Goal: Task Accomplishment & Management: Manage account settings

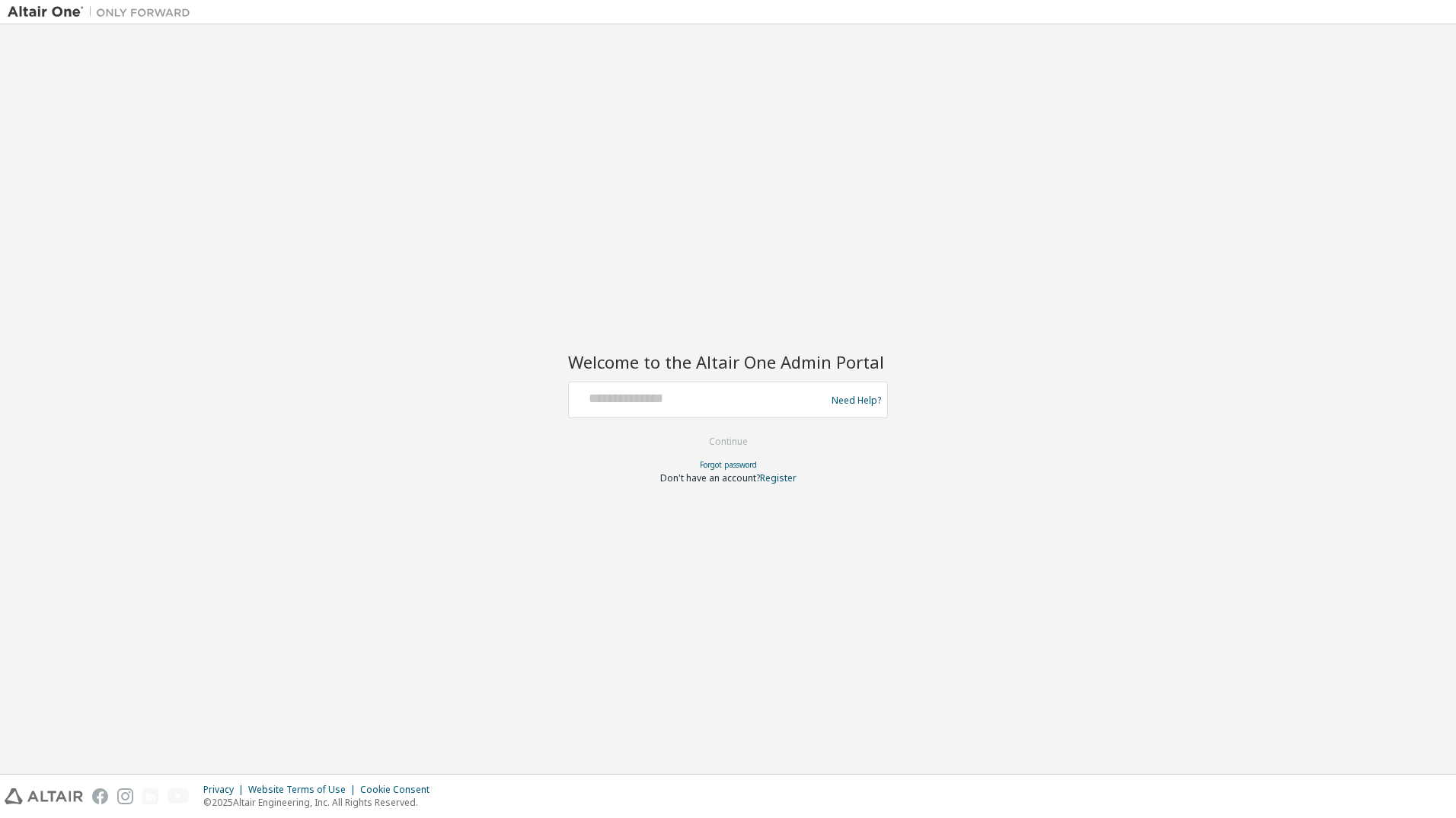
click at [652, 408] on div at bounding box center [700, 400] width 249 height 29
click at [636, 393] on input "text" at bounding box center [700, 396] width 249 height 22
click at [730, 397] on input "**********" at bounding box center [700, 396] width 249 height 22
click at [656, 400] on input "**********" at bounding box center [700, 396] width 249 height 22
type input "**********"
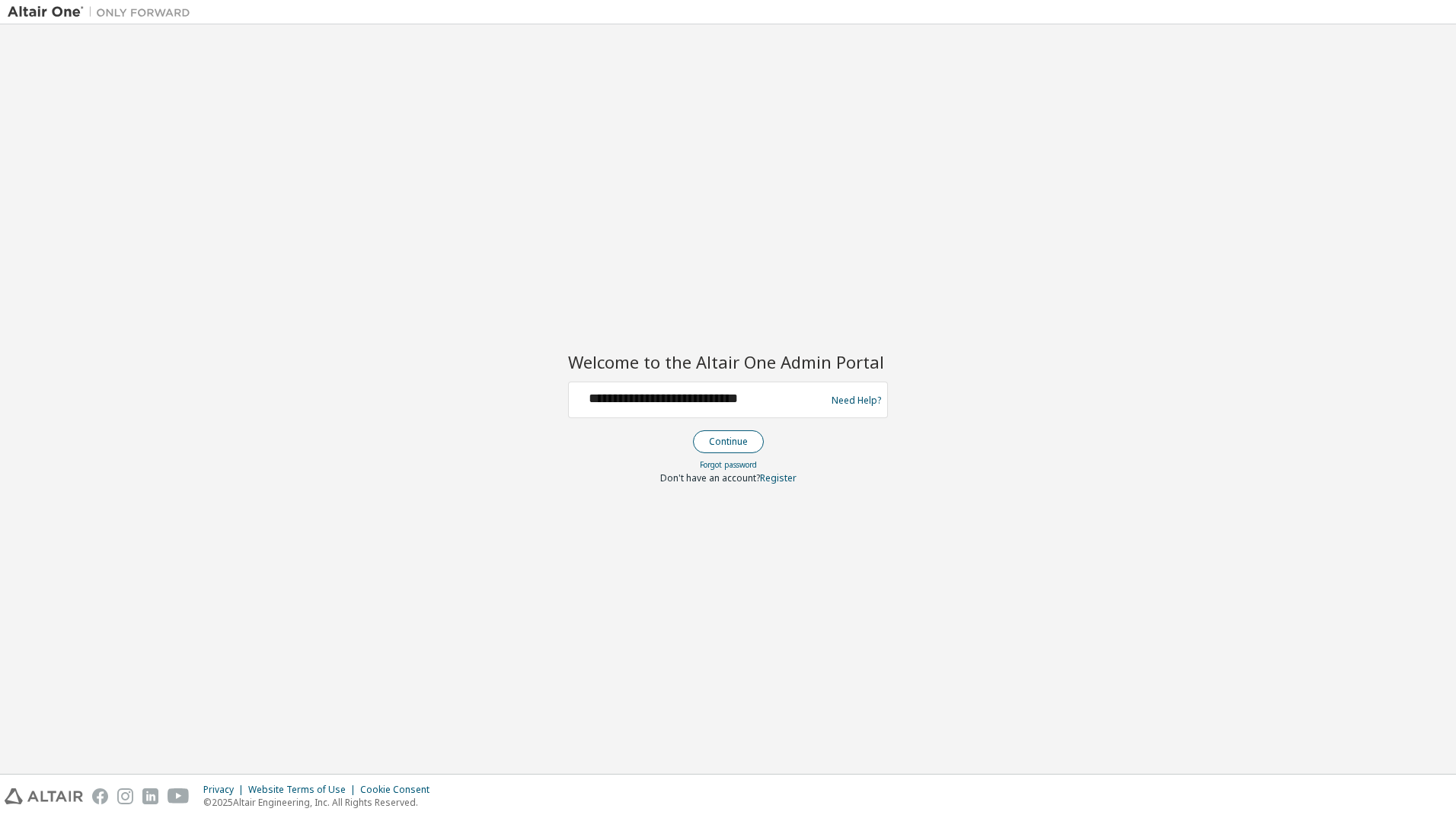
click at [725, 444] on button "Continue" at bounding box center [728, 442] width 71 height 23
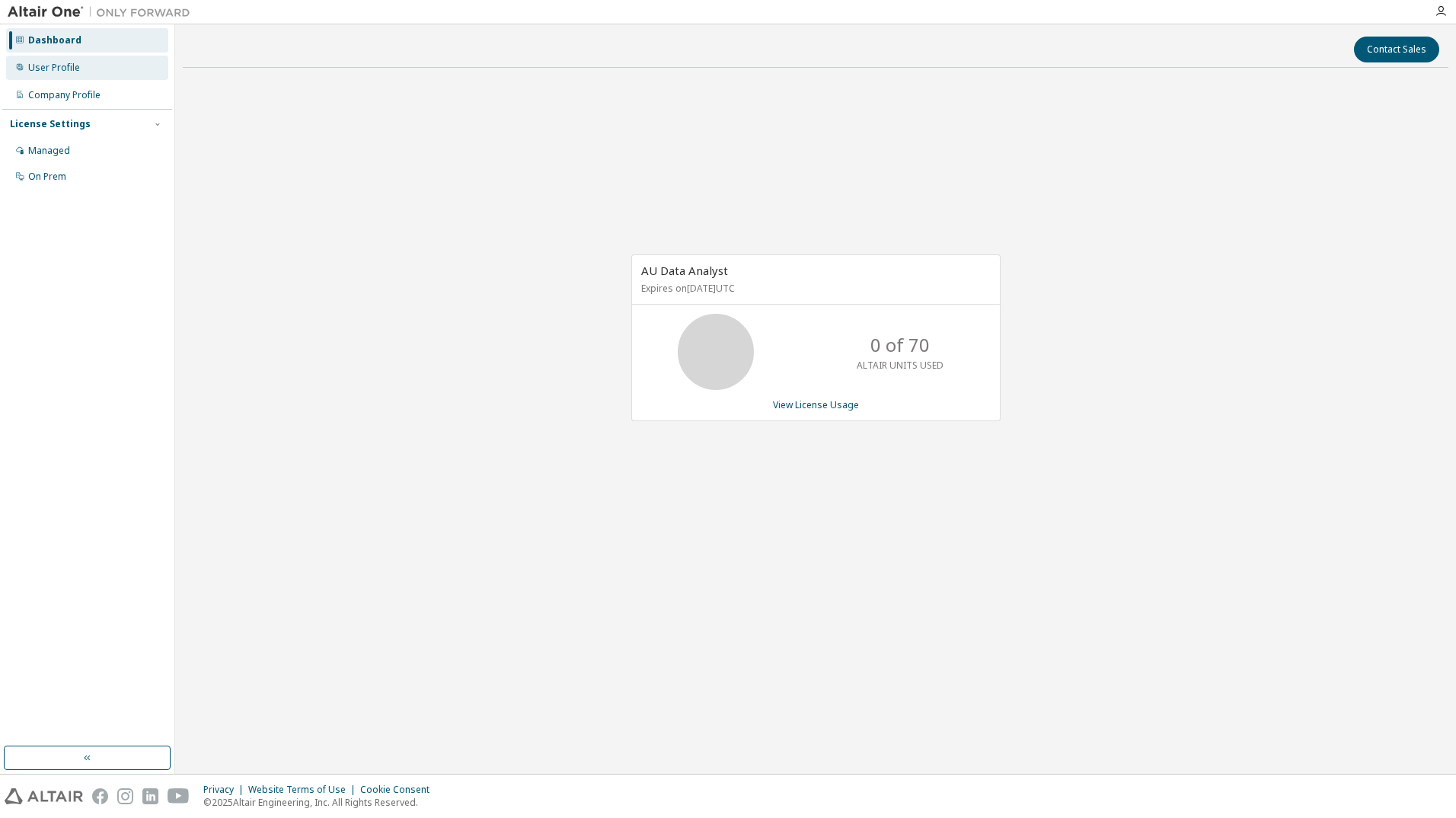
click at [44, 65] on div "User Profile" at bounding box center [54, 67] width 52 height 12
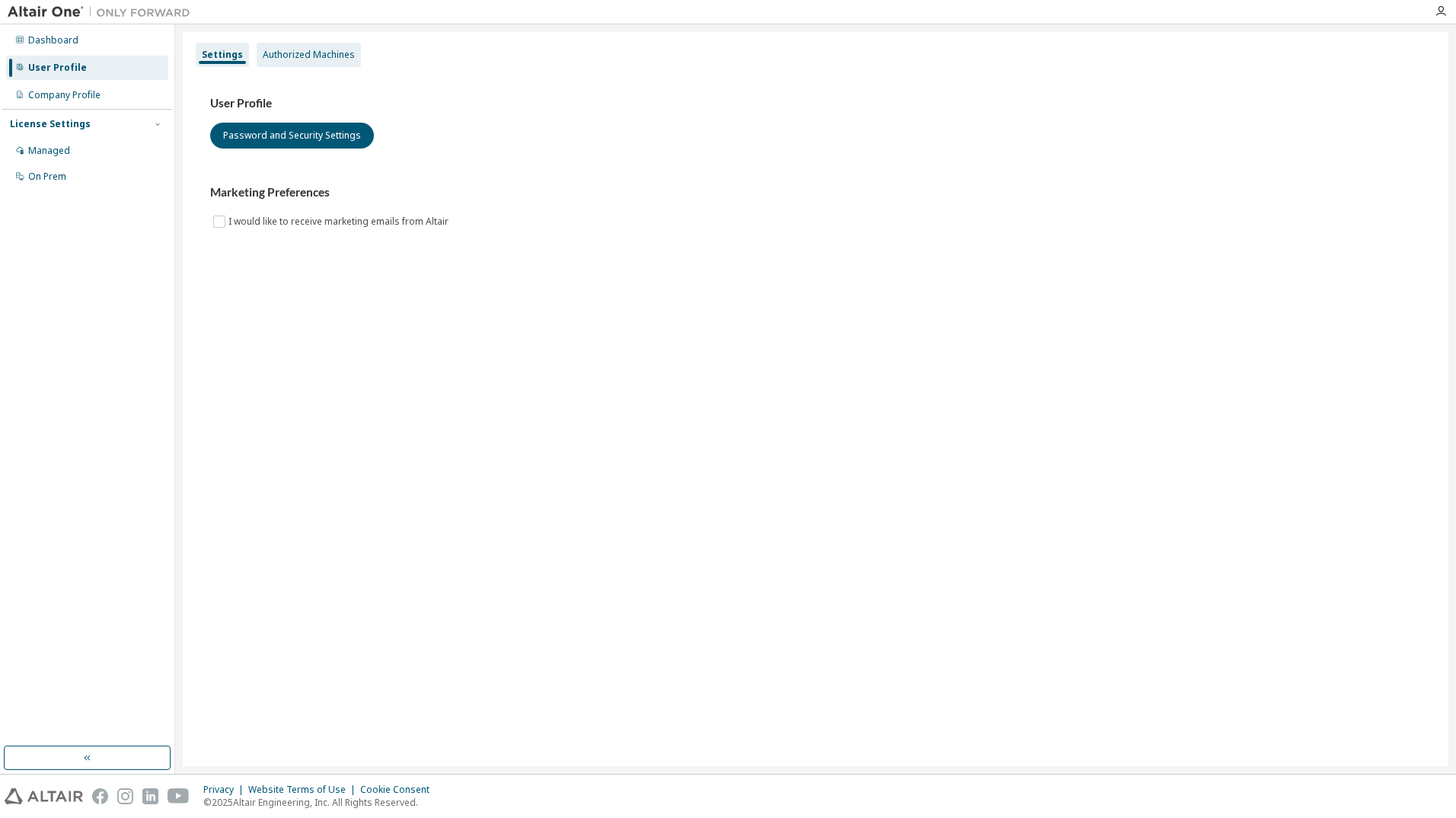
click at [305, 50] on div "Authorized Machines" at bounding box center [309, 55] width 93 height 12
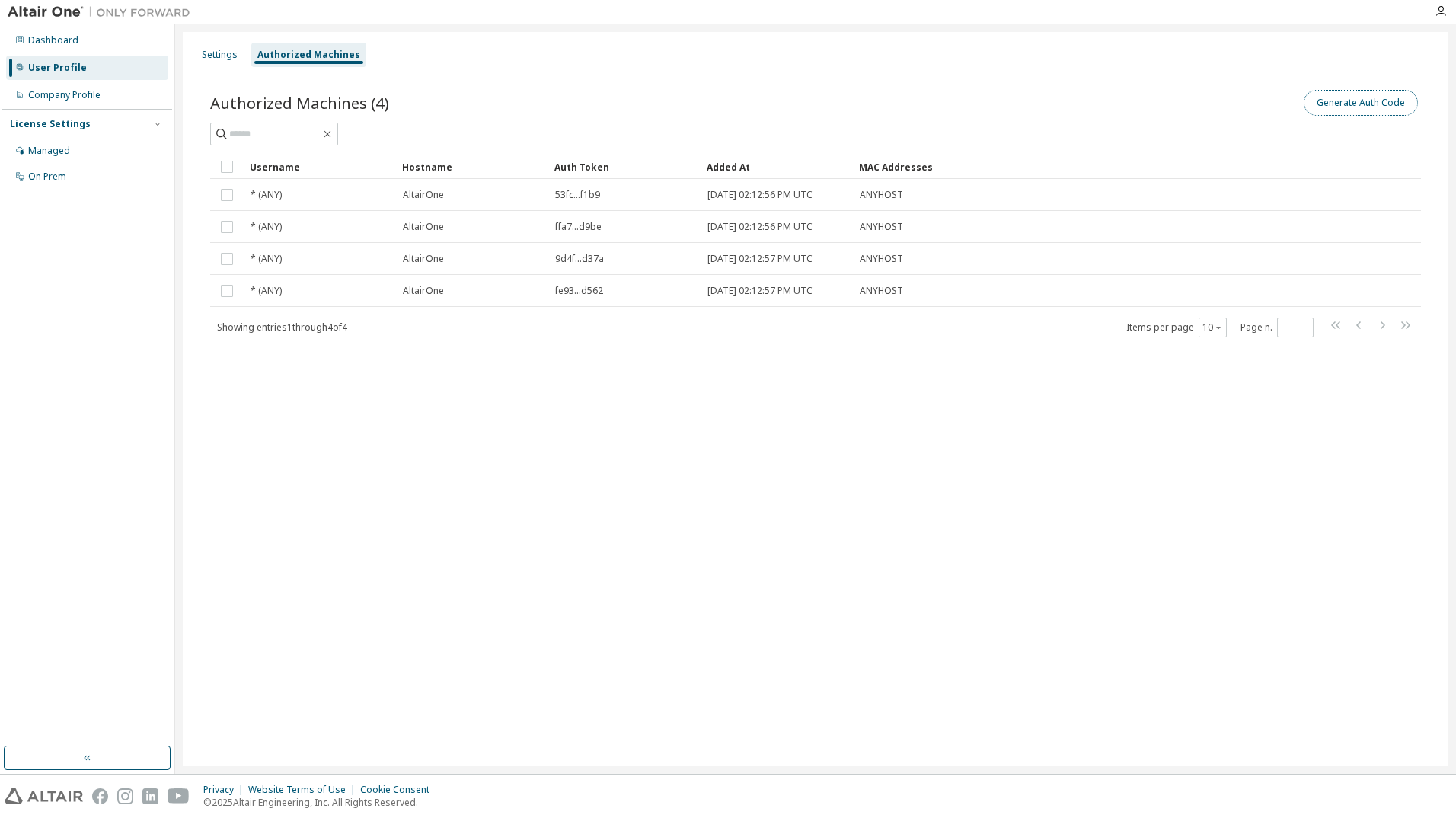
click at [1358, 98] on button "Generate Auth Code" at bounding box center [1361, 102] width 114 height 26
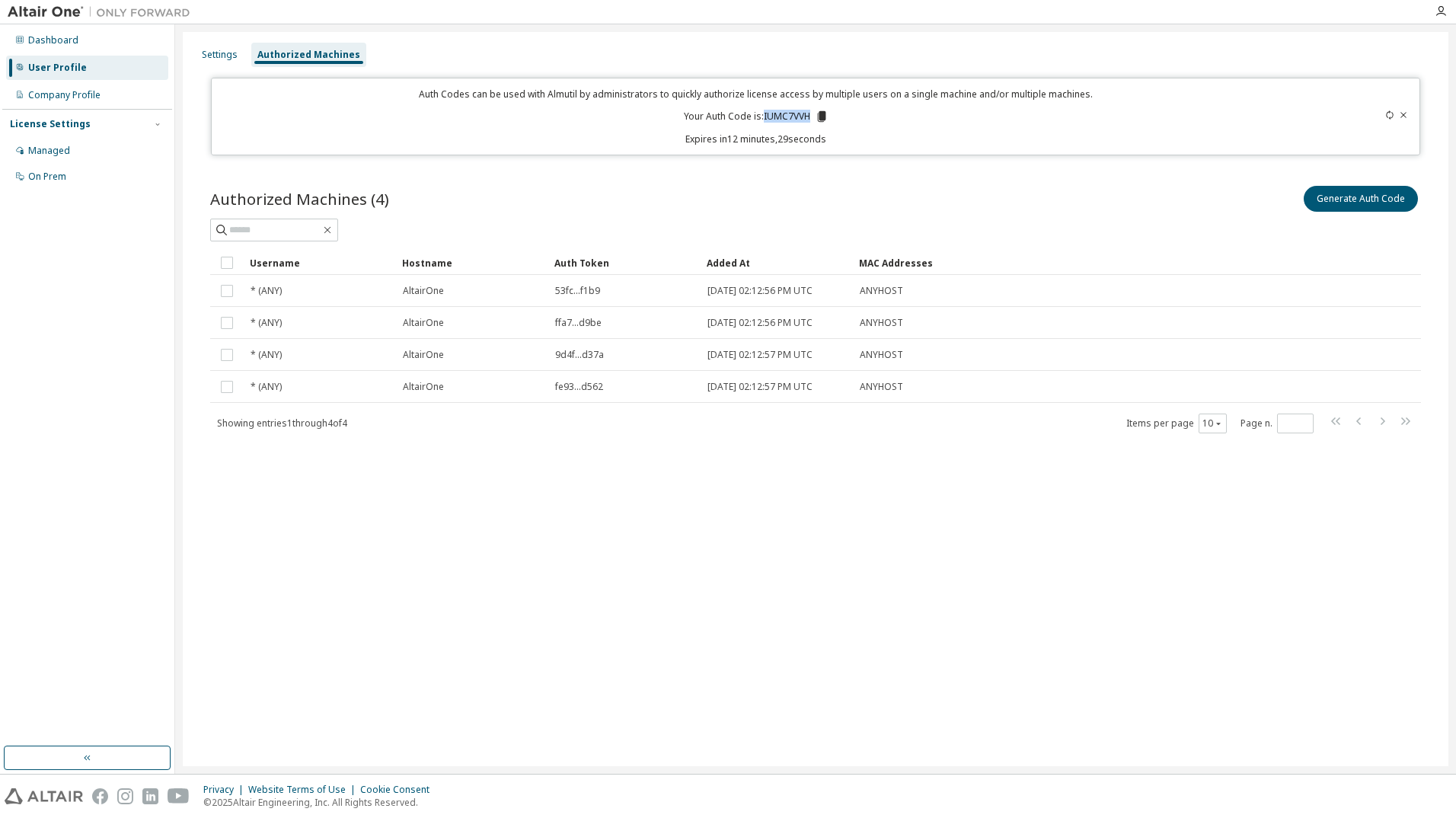
drag, startPoint x: 812, startPoint y: 115, endPoint x: 765, endPoint y: 111, distance: 47.2
click at [765, 111] on p "Your Auth Code is: IUMC7VVH" at bounding box center [755, 116] width 144 height 14
drag, startPoint x: 765, startPoint y: 111, endPoint x: 784, endPoint y: 111, distance: 19.0
copy p "IUMC7VVH"
click at [542, 818] on html "Dashboard User Profile Company Profile License Settings Managed On Prem Setting…" at bounding box center [728, 409] width 1456 height 818
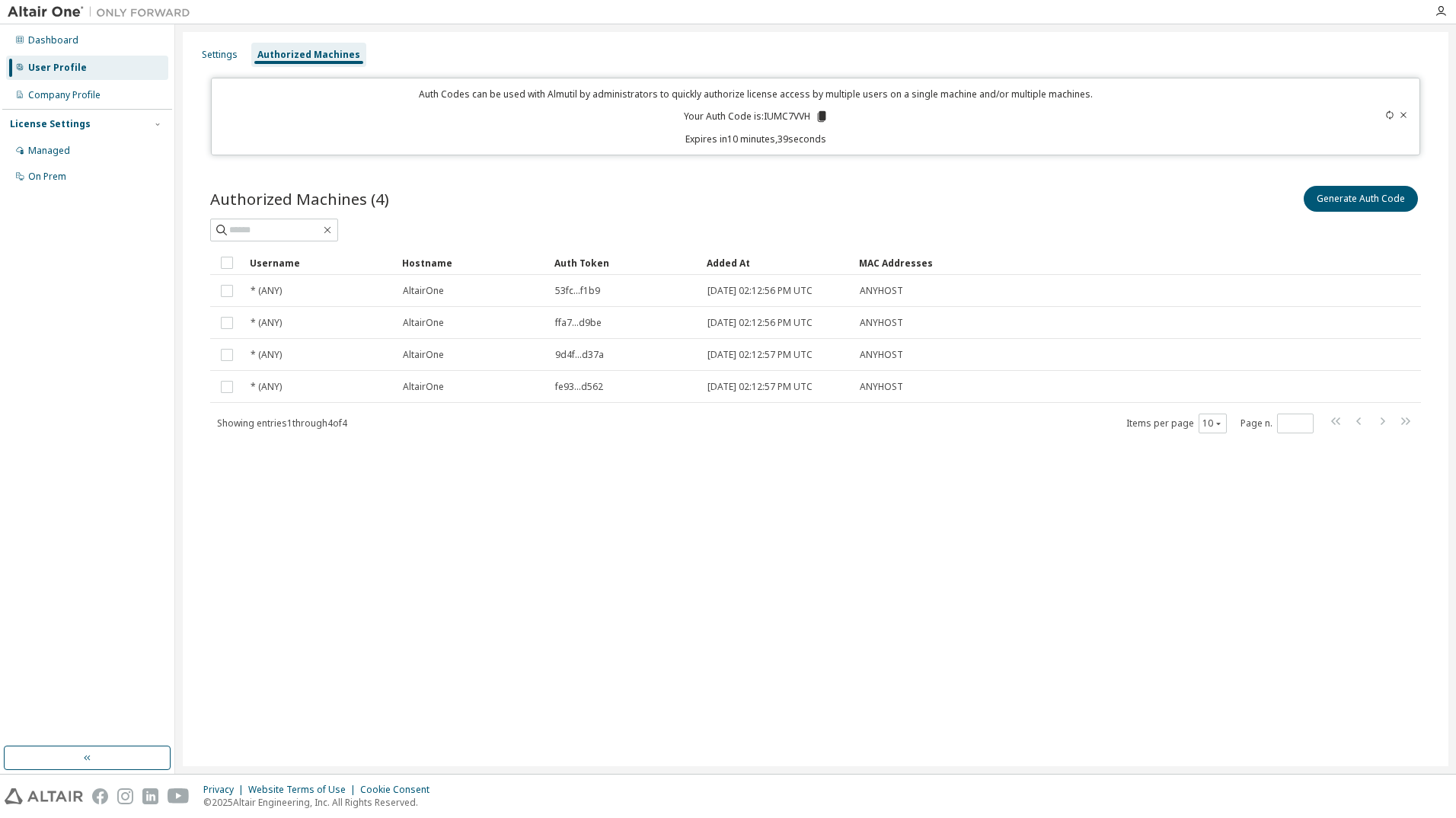
drag, startPoint x: 1096, startPoint y: 190, endPoint x: 1065, endPoint y: 198, distance: 32.0
click at [1096, 192] on div "Generate Auth Code" at bounding box center [1118, 199] width 605 height 32
drag, startPoint x: 908, startPoint y: 212, endPoint x: 1416, endPoint y: 219, distance: 508.0
click at [908, 212] on div "Generate Auth Code" at bounding box center [1118, 199] width 605 height 32
drag, startPoint x: 817, startPoint y: 117, endPoint x: 804, endPoint y: 119, distance: 13.2
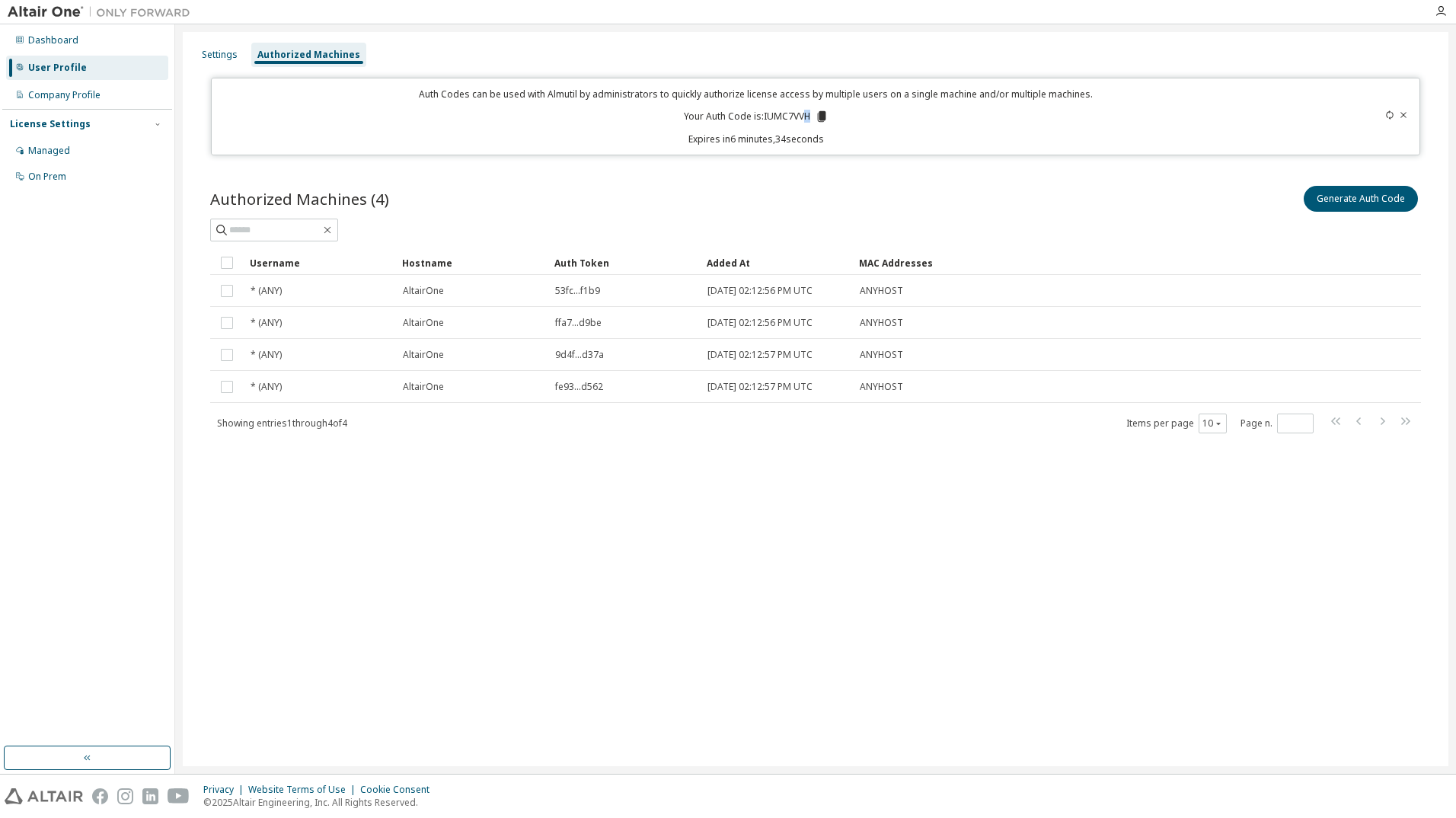
click at [804, 119] on p "Your Auth Code is: IUMC7VVH" at bounding box center [755, 116] width 144 height 14
drag, startPoint x: 804, startPoint y: 119, endPoint x: 825, endPoint y: 124, distance: 21.6
drag, startPoint x: 825, startPoint y: 124, endPoint x: 819, endPoint y: 116, distance: 10.0
click at [819, 116] on icon at bounding box center [821, 116] width 8 height 10
